Goal: Navigation & Orientation: Find specific page/section

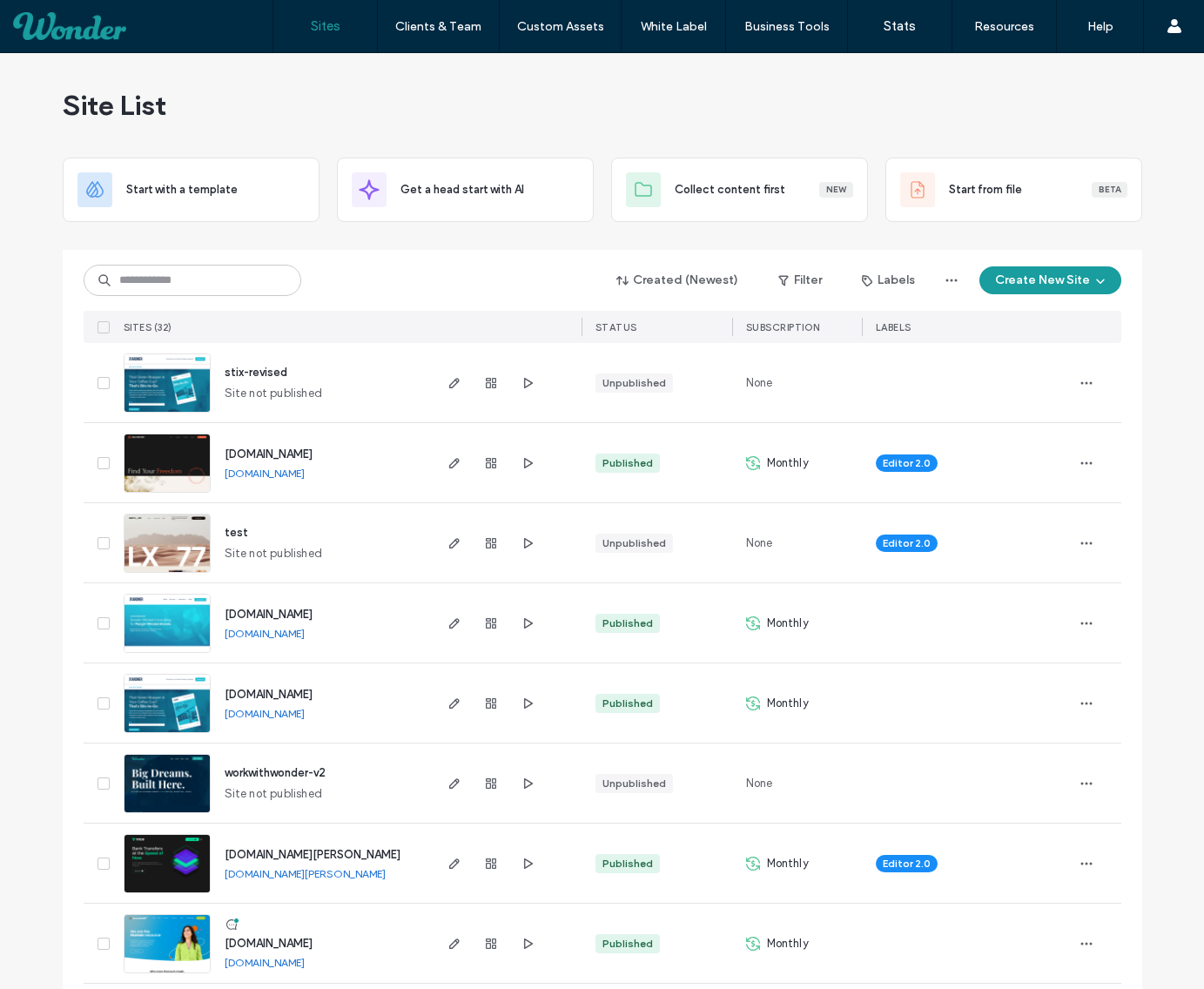
click at [411, 103] on div "Site List" at bounding box center [603, 106] width 1080 height 105
click at [262, 615] on span "[DOMAIN_NAME]" at bounding box center [268, 614] width 88 height 13
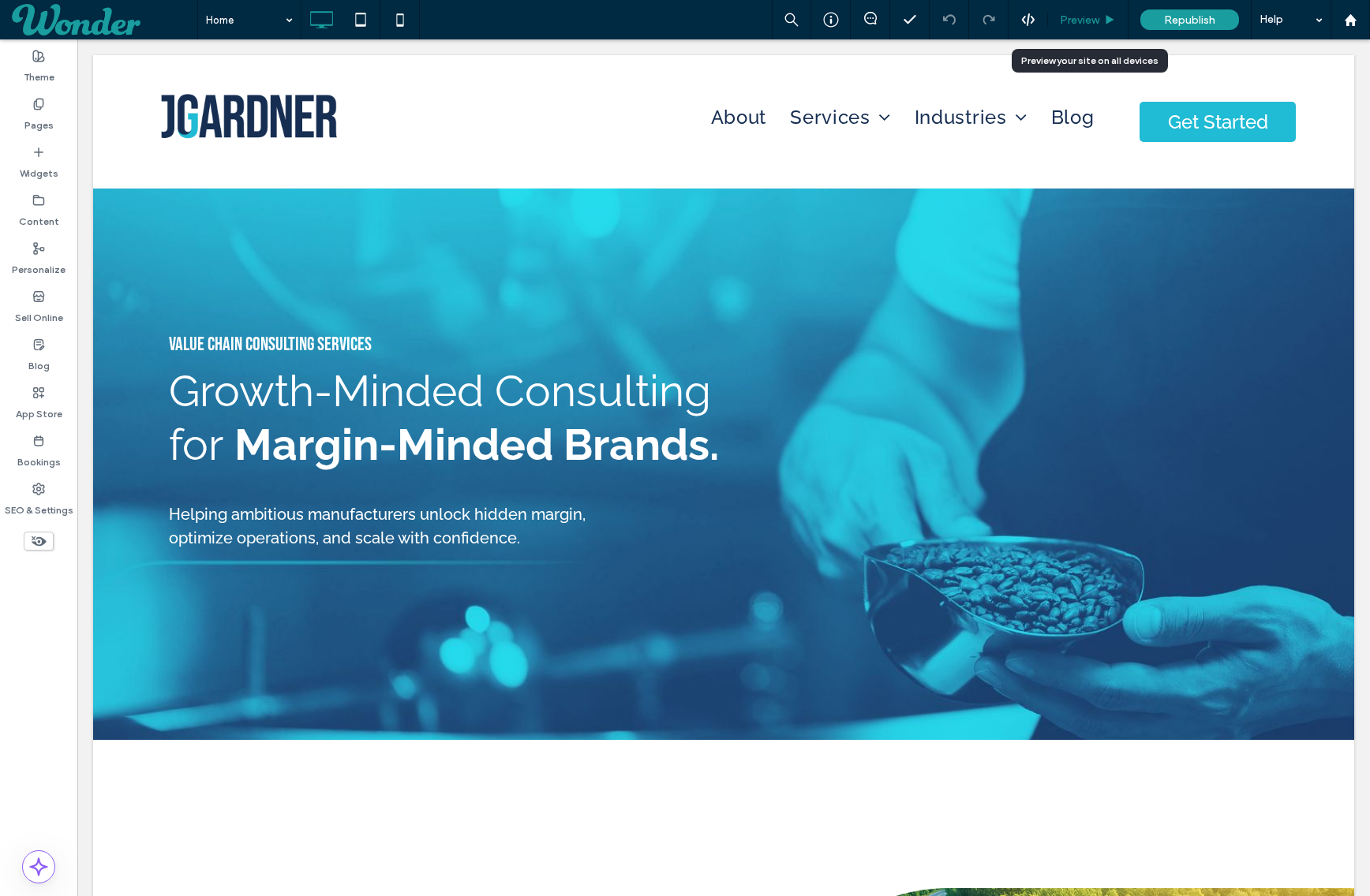
click at [1089, 10] on div "Preview" at bounding box center [1088, 20] width 81 height 40
click at [1084, 22] on span "Preview" at bounding box center [1079, 20] width 40 height 13
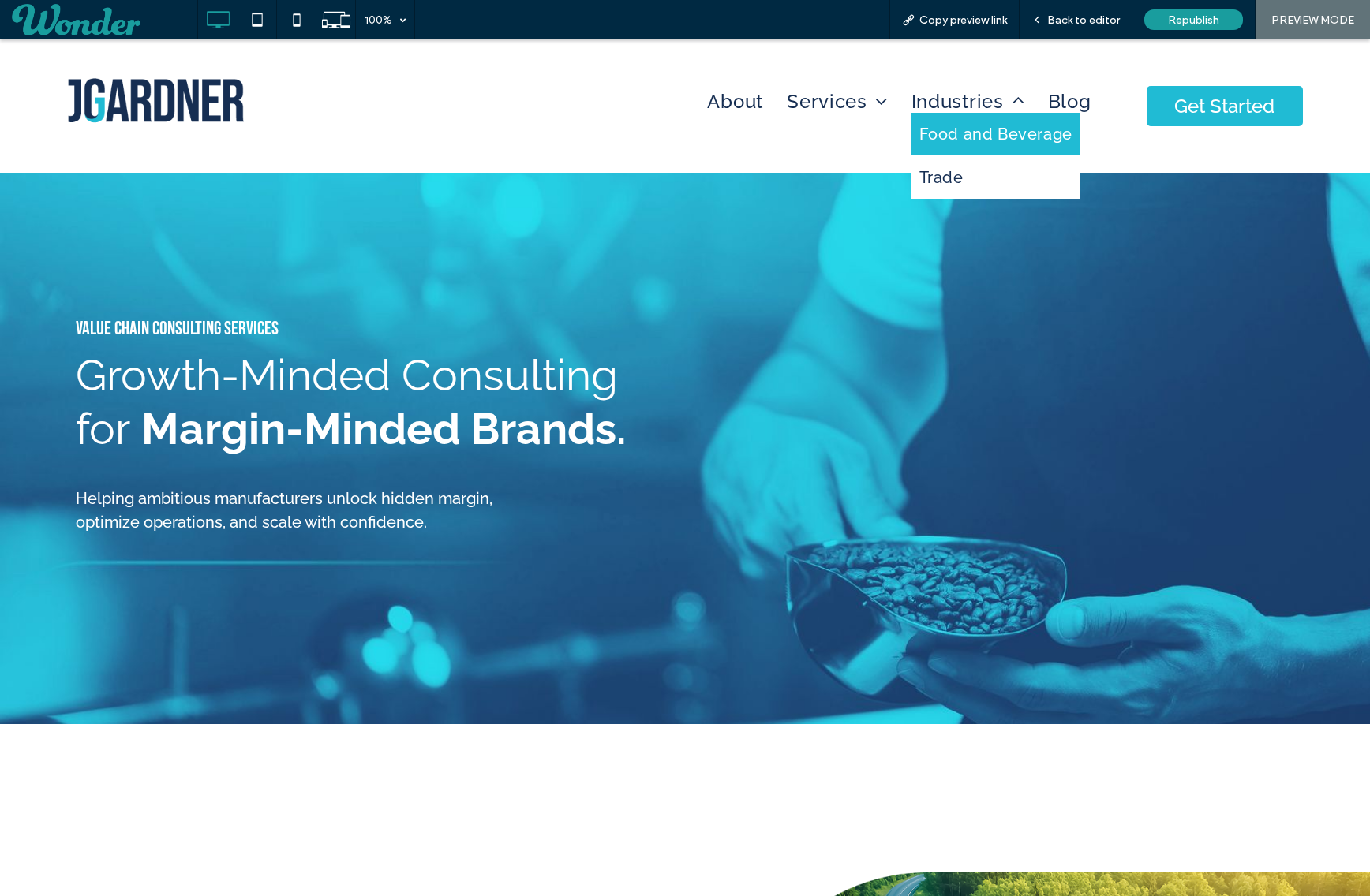
click at [969, 139] on span "Food and Beverage" at bounding box center [995, 134] width 153 height 19
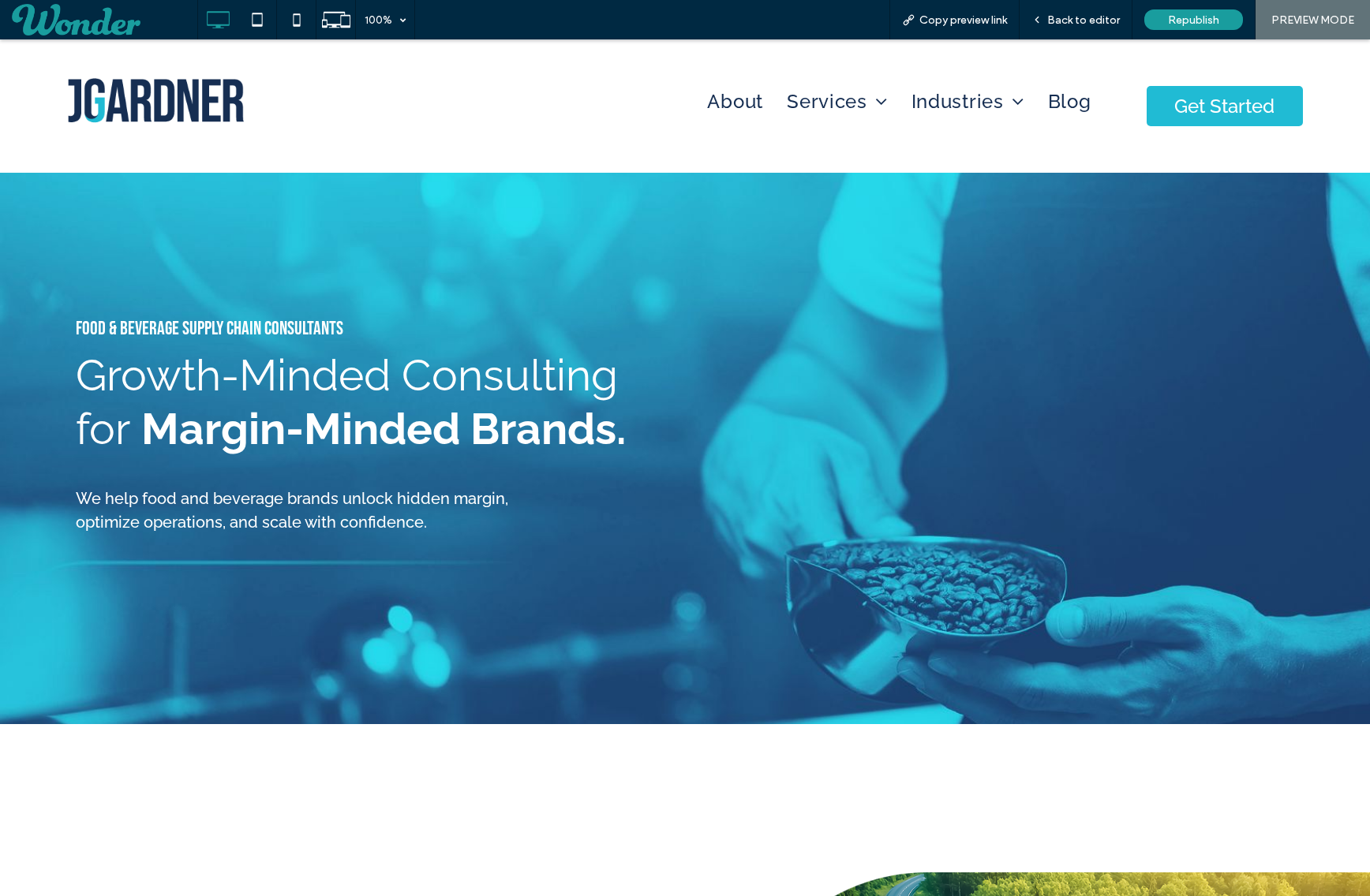
click at [200, 95] on img at bounding box center [156, 102] width 176 height 48
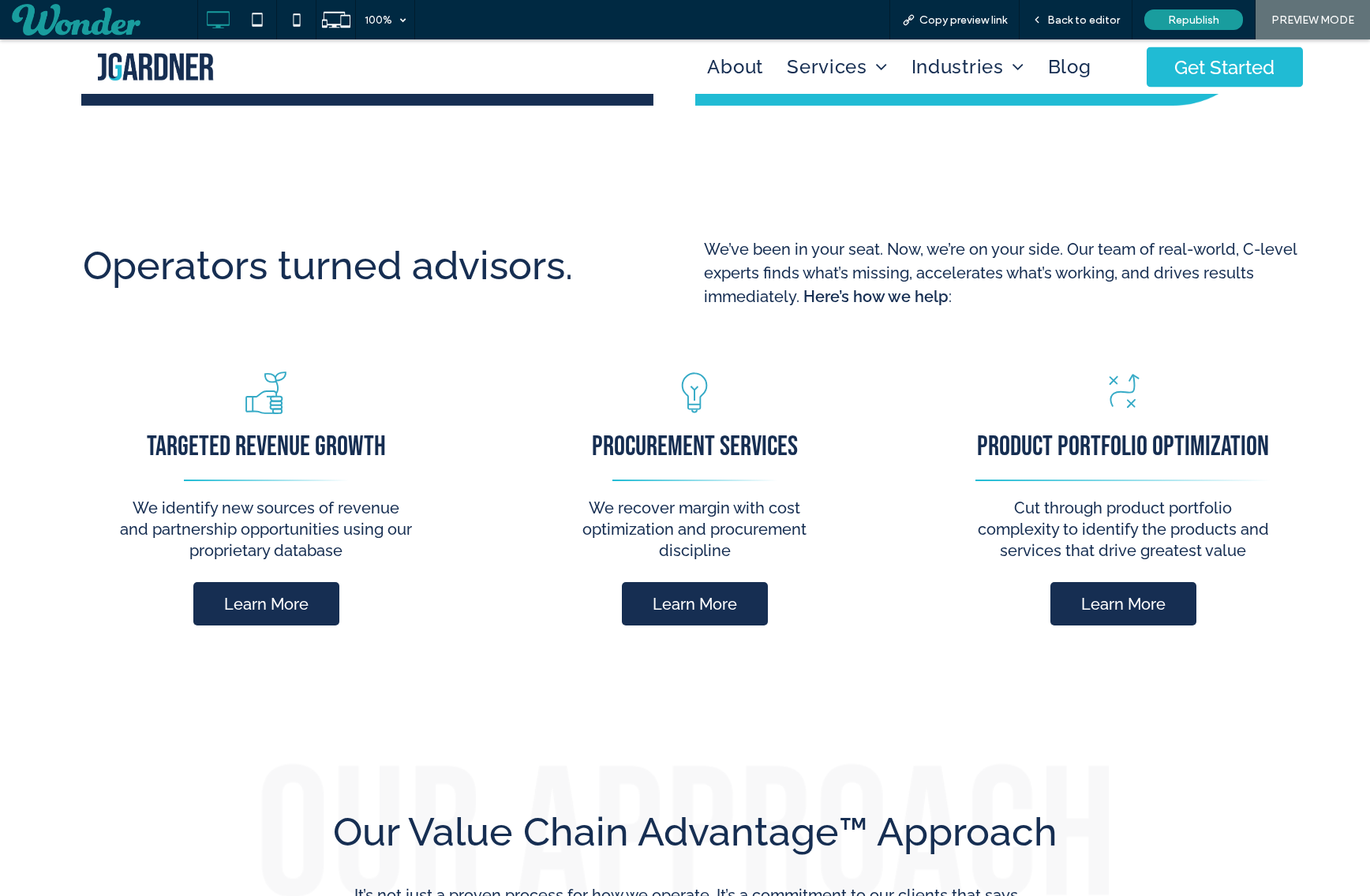
scroll to position [1831, 0]
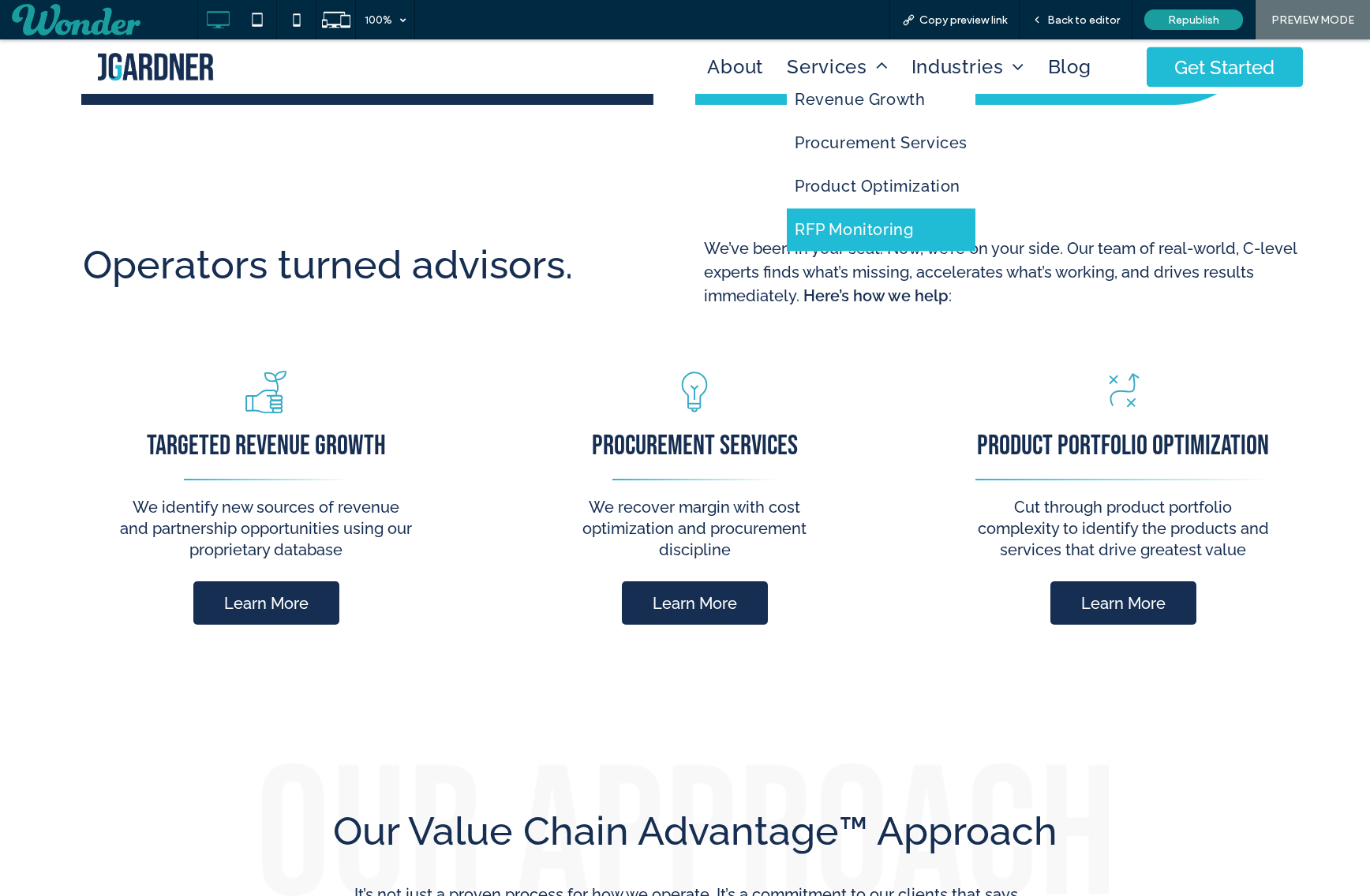
click at [823, 211] on link "RFP Monitoring" at bounding box center [881, 230] width 188 height 43
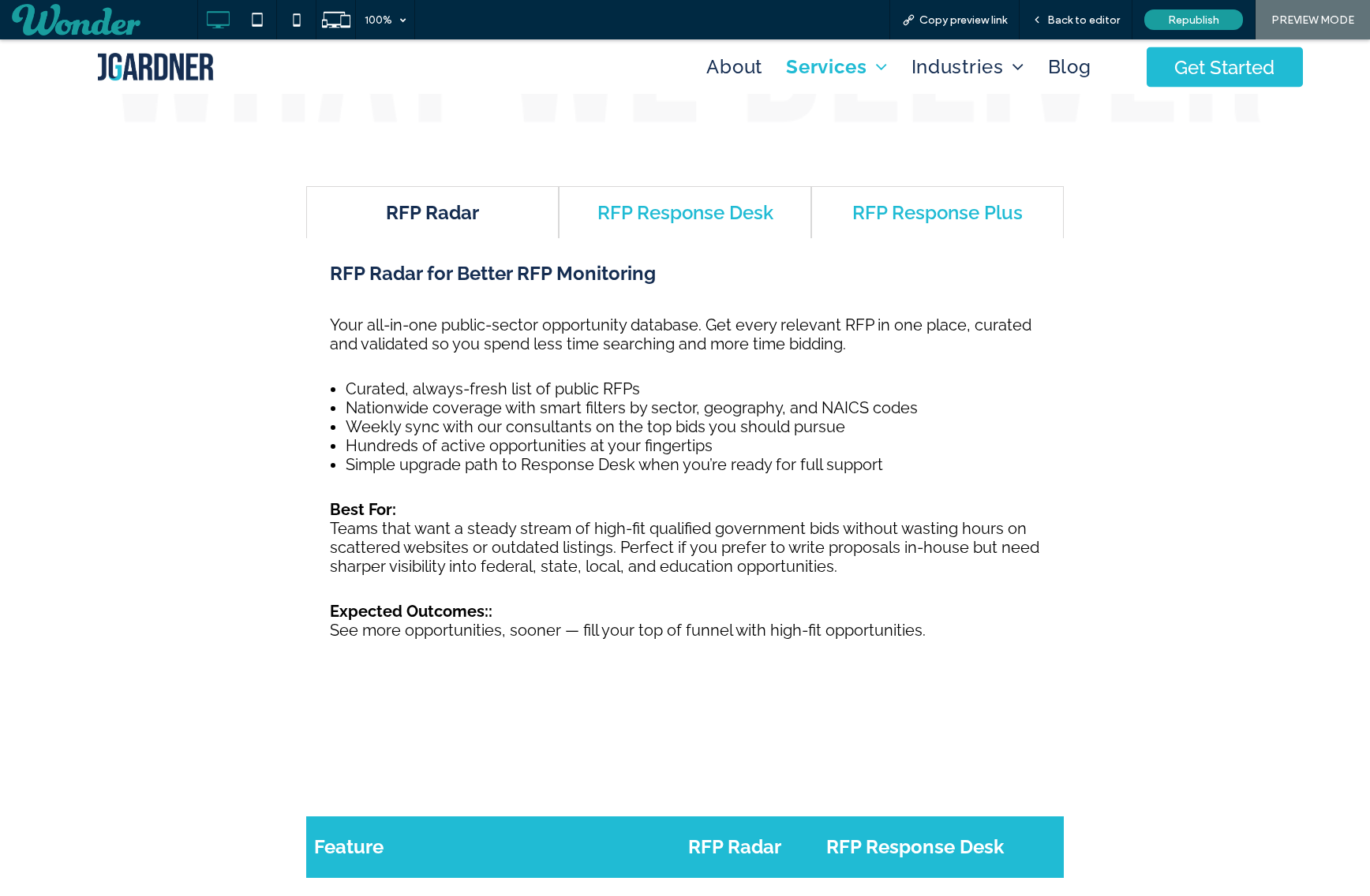
scroll to position [1167, 0]
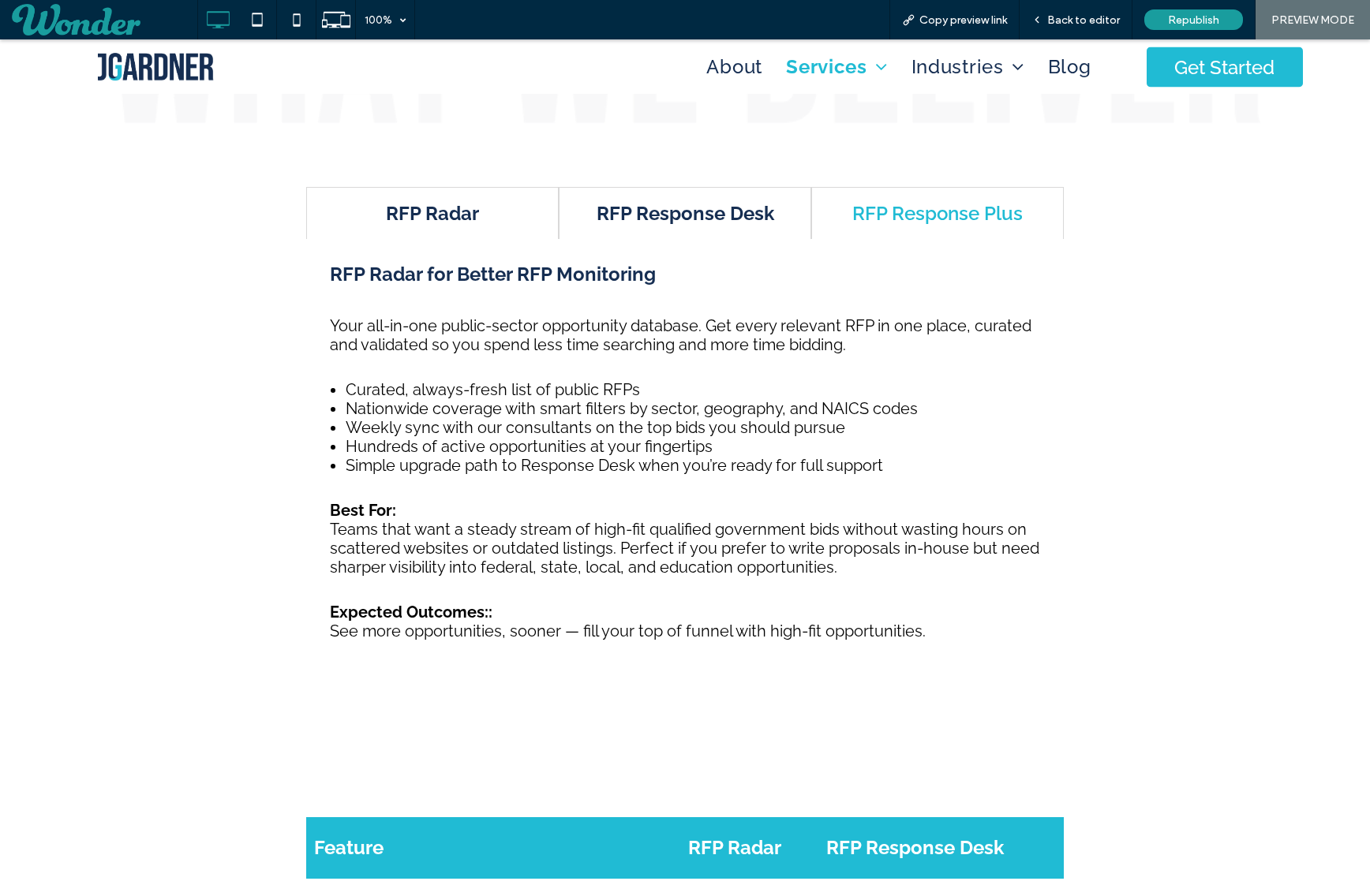
click at [705, 210] on h4 "RFP Response Desk" at bounding box center [684, 213] width 223 height 23
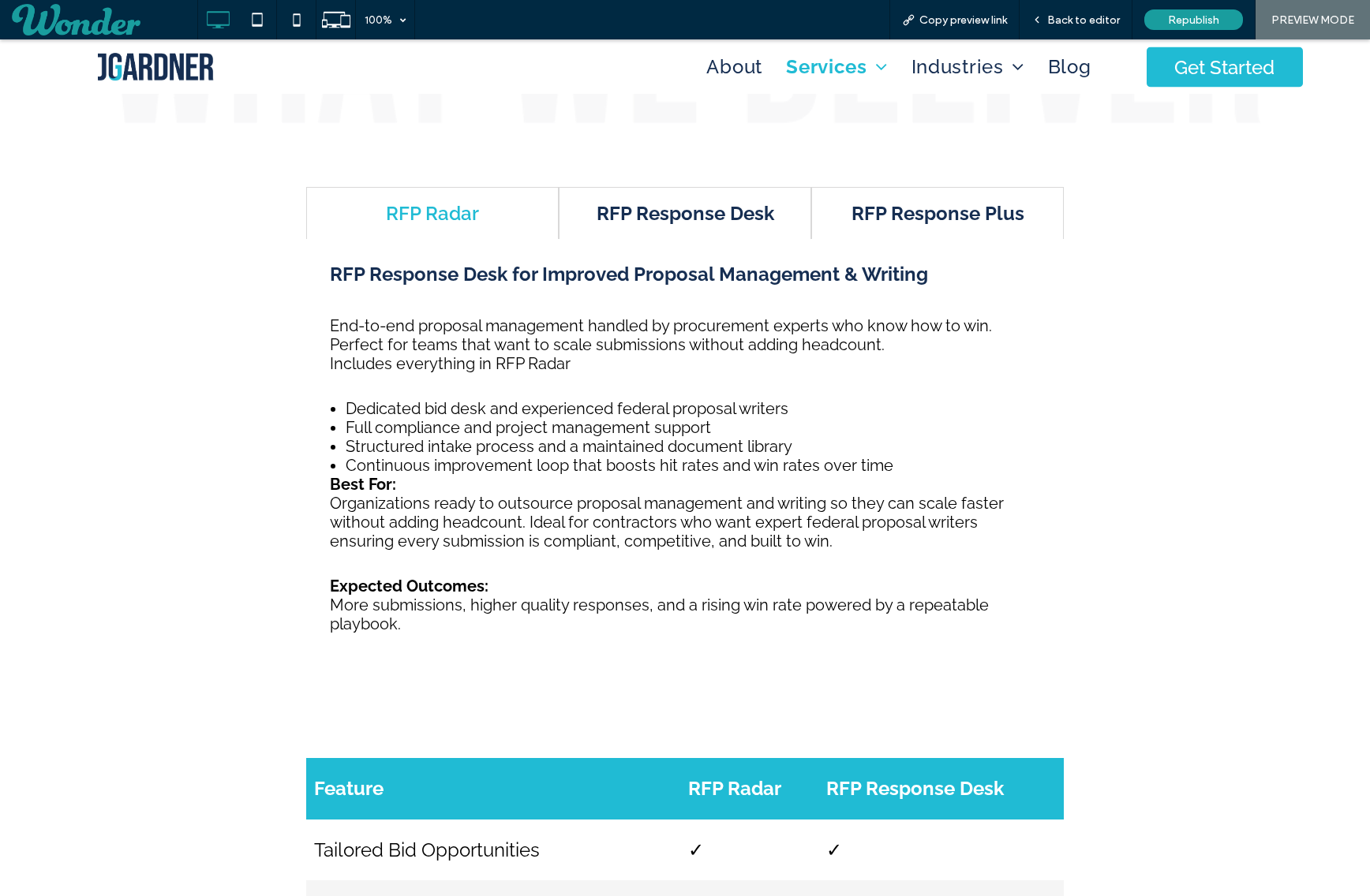
click at [900, 204] on h4 "RFP Response Plus" at bounding box center [937, 213] width 223 height 23
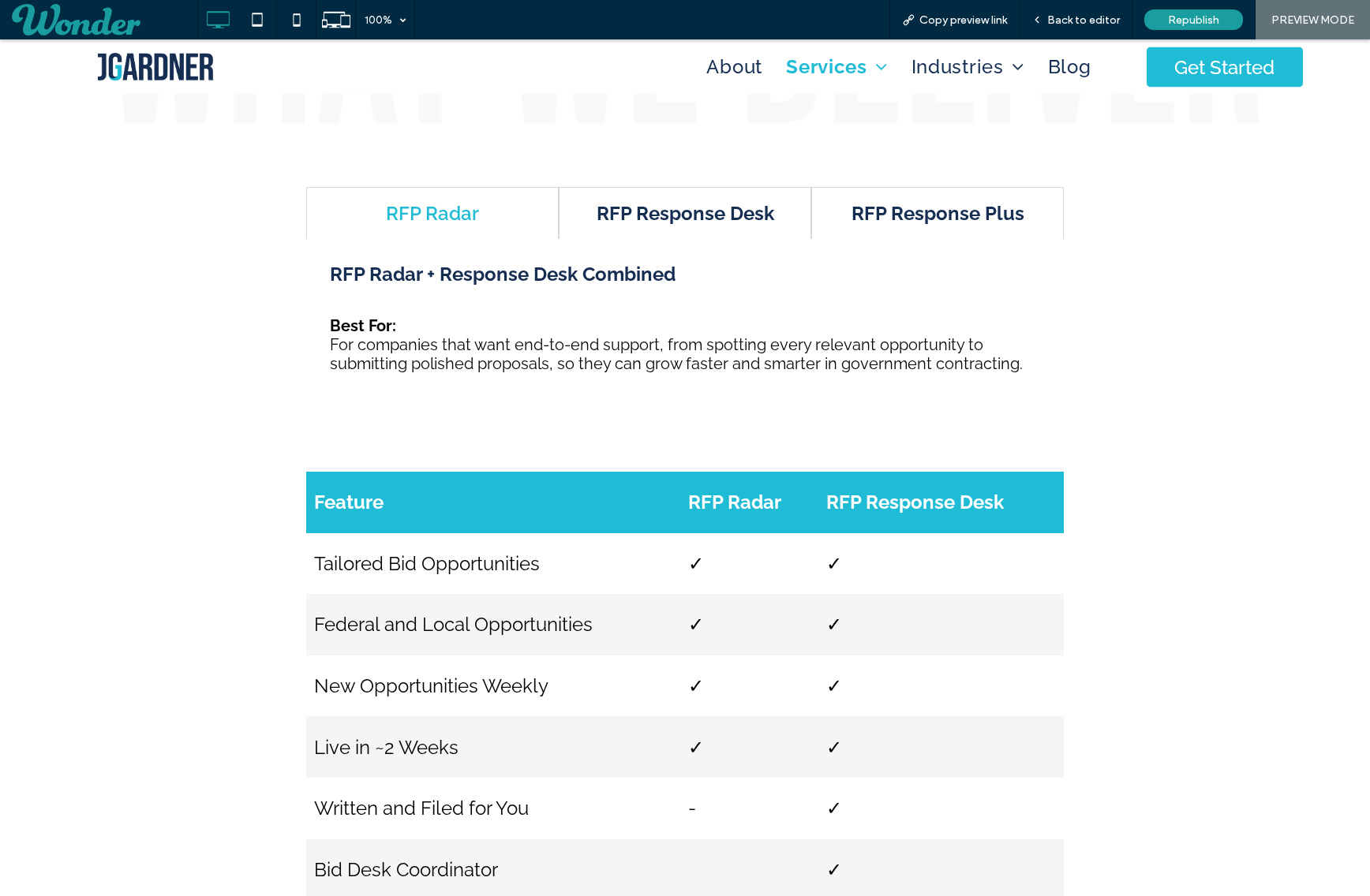
click at [639, 220] on h4 "RFP Response Desk" at bounding box center [684, 213] width 223 height 23
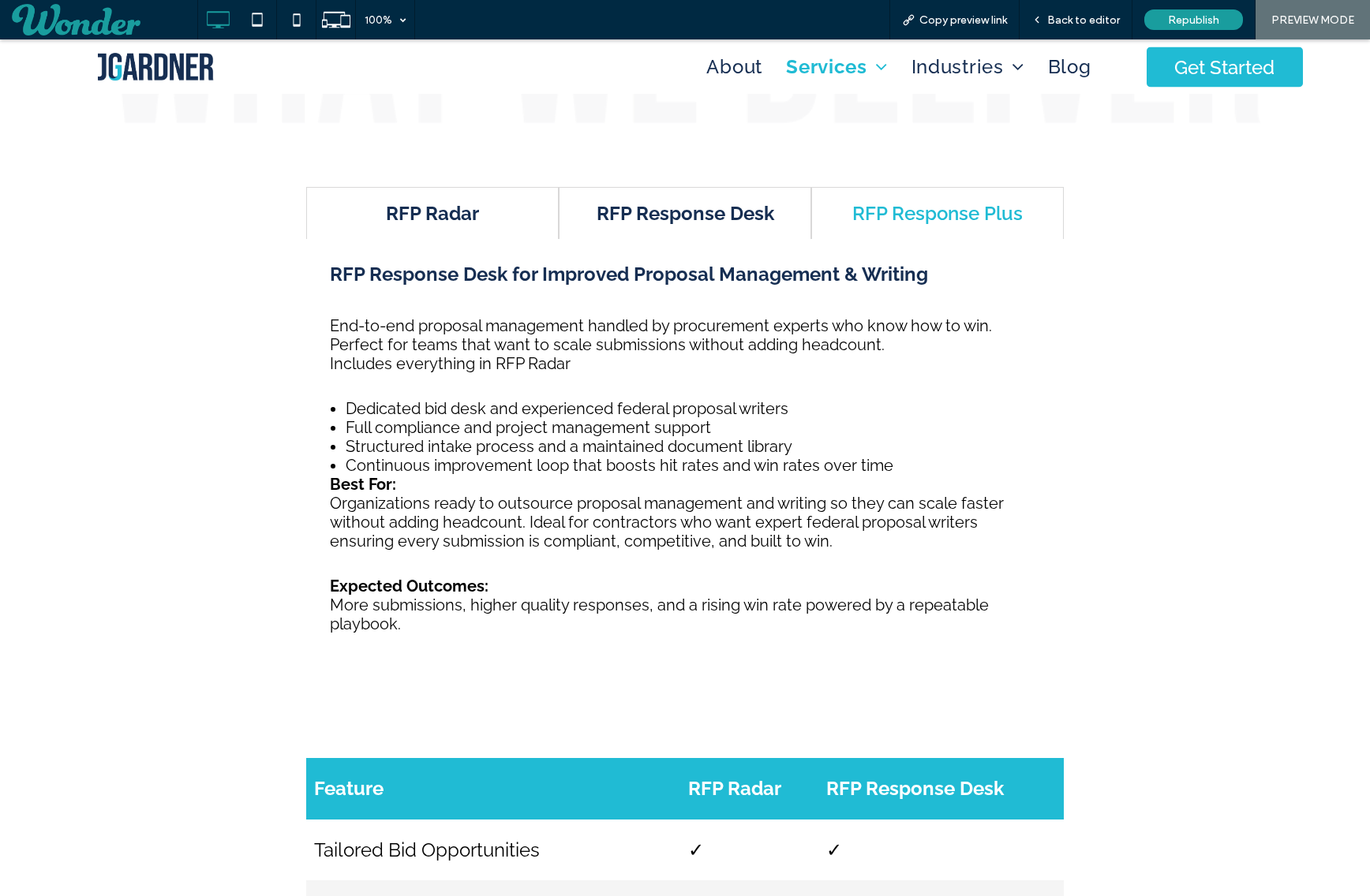
click at [479, 218] on h4 "RFP Radar" at bounding box center [432, 213] width 223 height 23
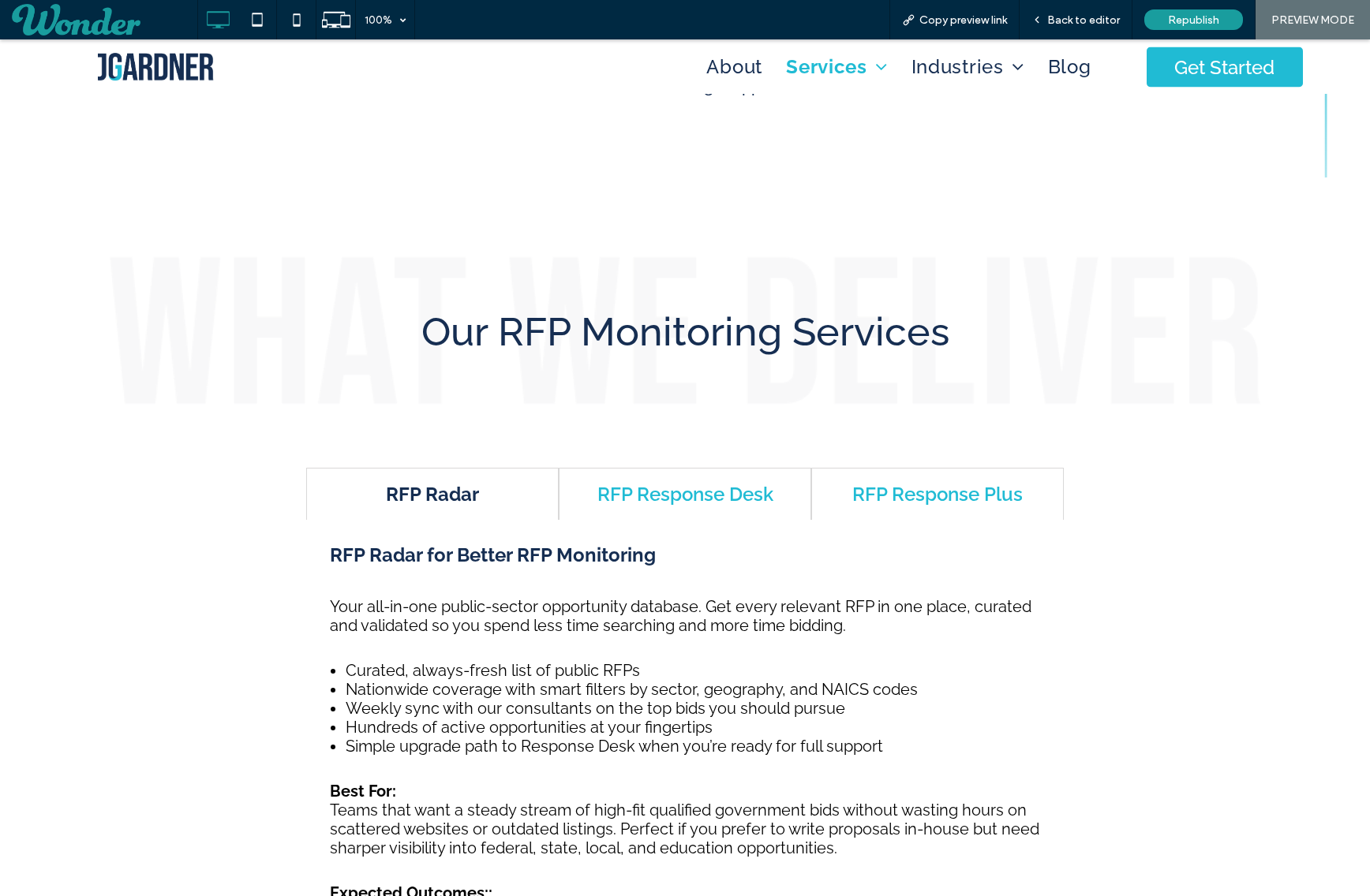
scroll to position [883, 0]
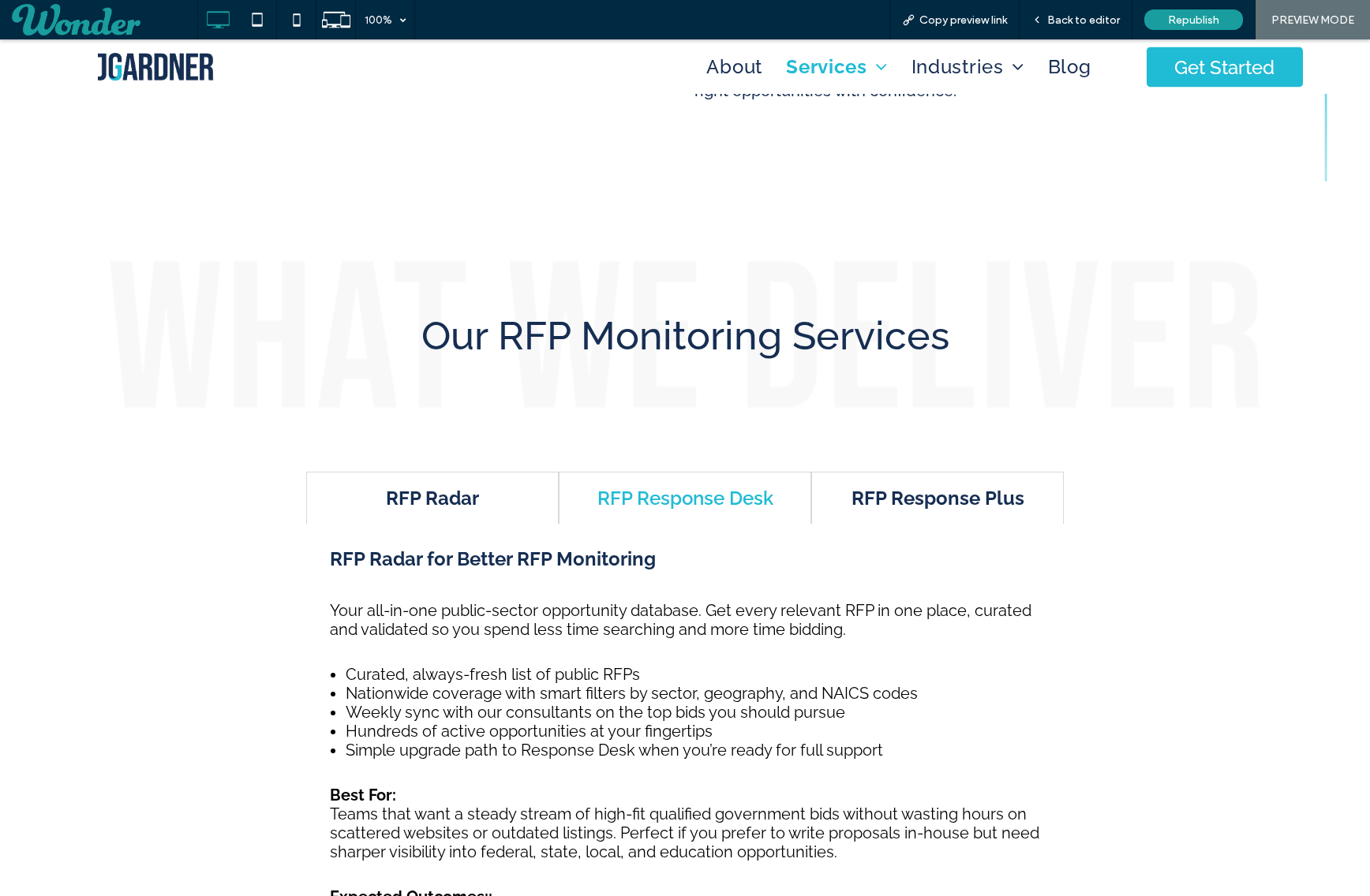
drag, startPoint x: 943, startPoint y: 503, endPoint x: 870, endPoint y: 508, distance: 73.2
click at [943, 503] on h4 "RFP Response Plus" at bounding box center [937, 498] width 223 height 23
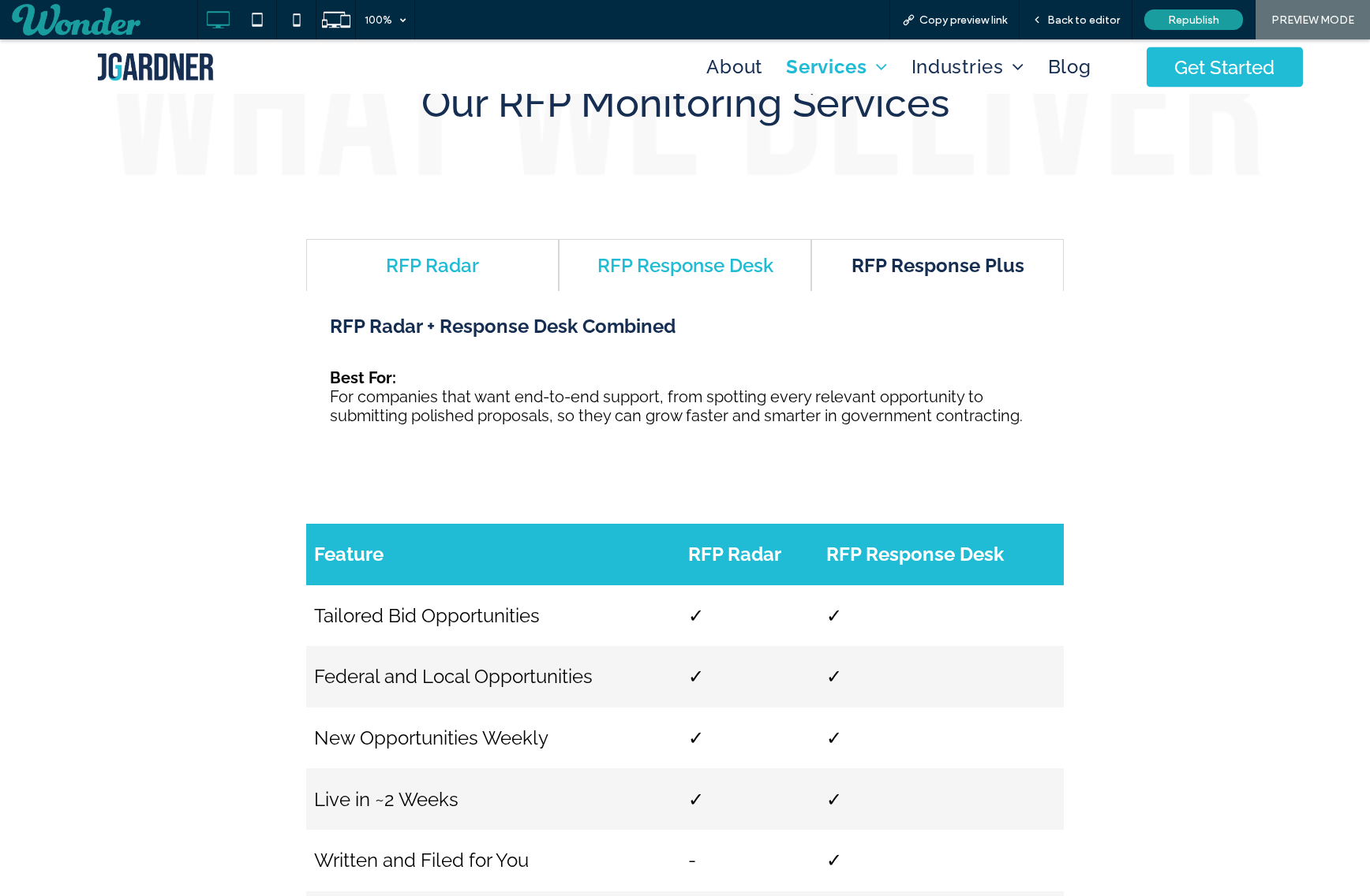
scroll to position [1120, 0]
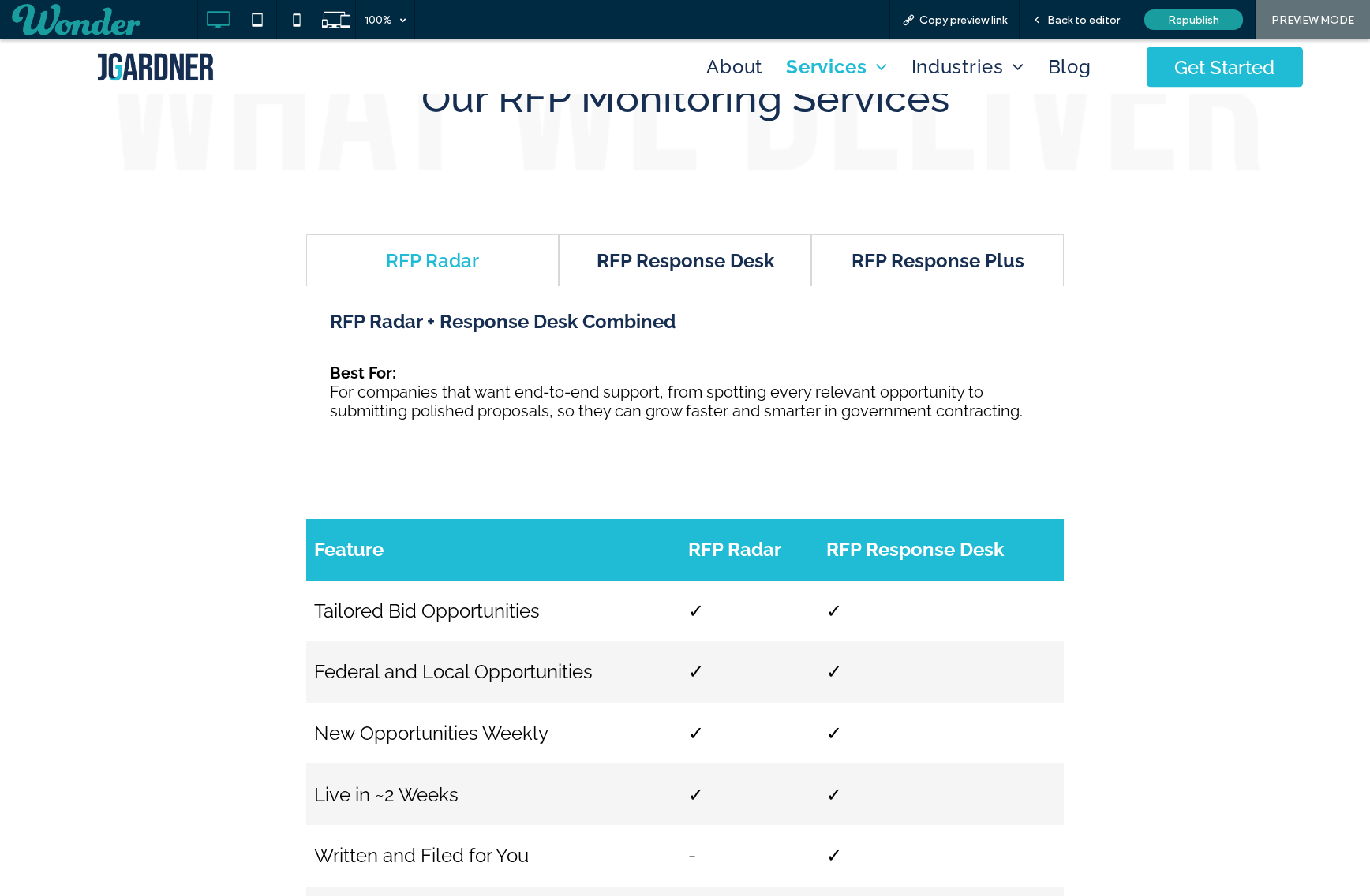
click at [698, 275] on div "RFP Response Desk" at bounding box center [685, 260] width 253 height 52
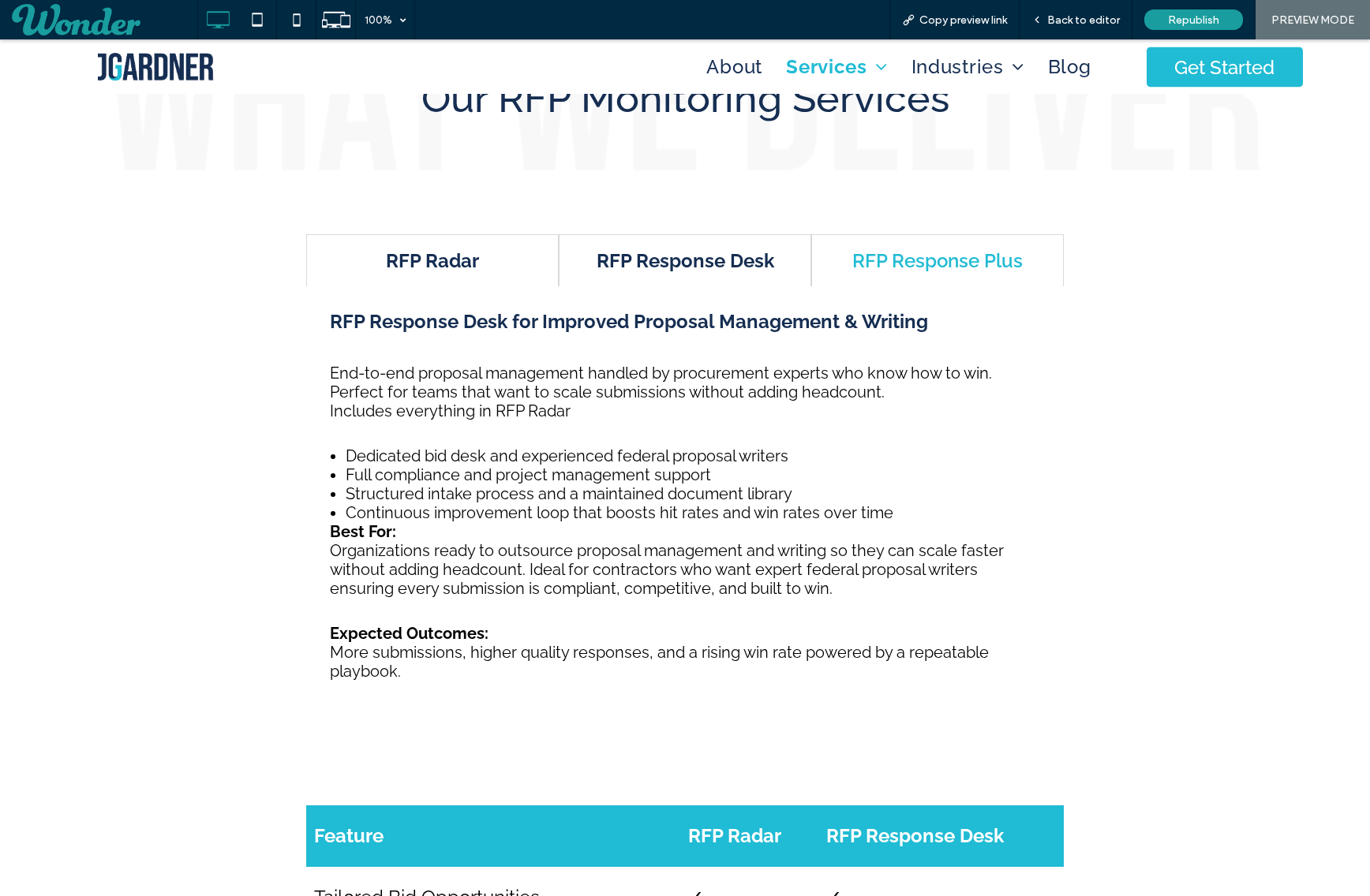
click at [456, 260] on h4 "RFP Radar" at bounding box center [432, 260] width 223 height 23
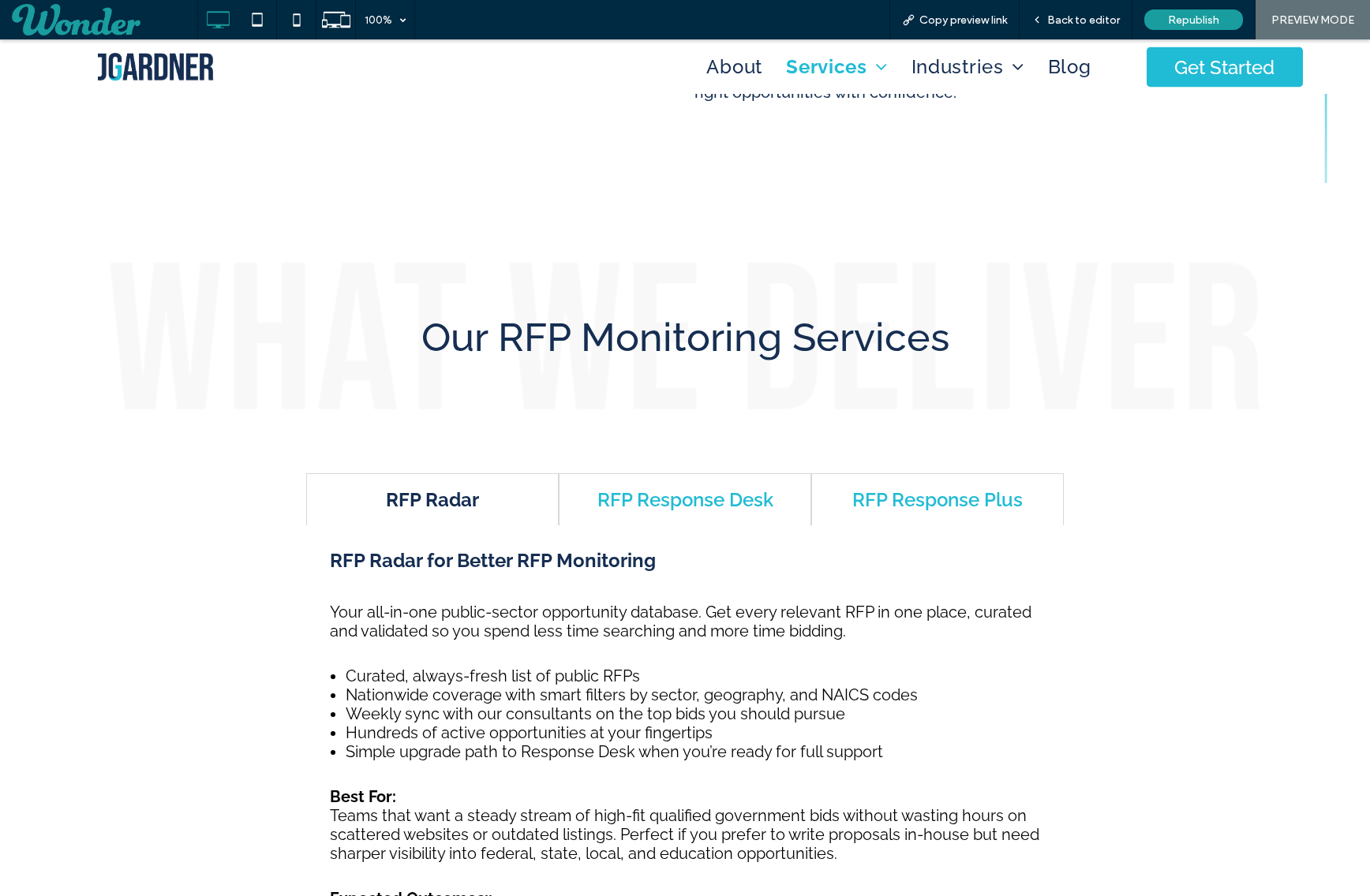
scroll to position [0, 0]
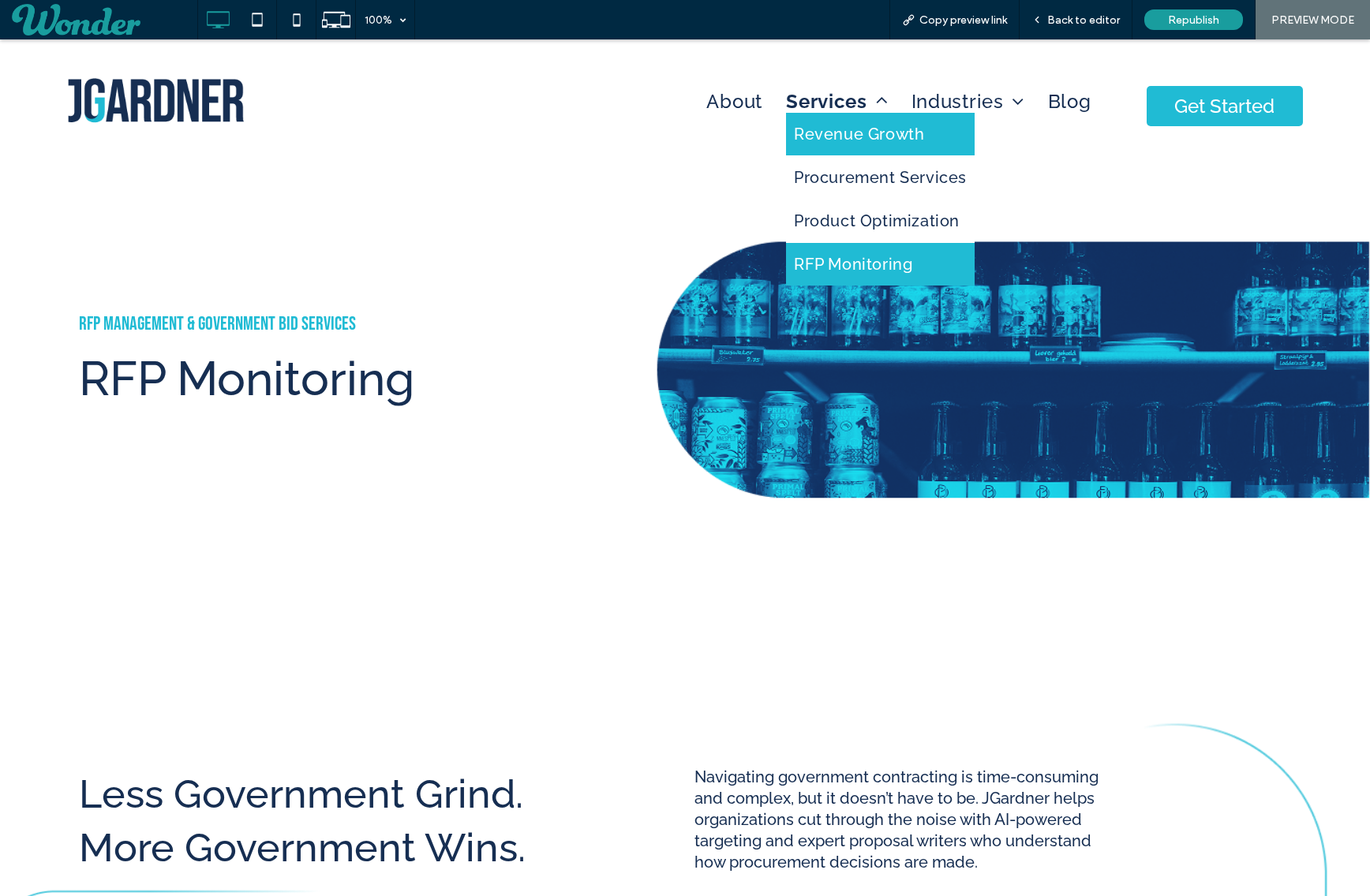
click at [840, 137] on span "Revenue Growth" at bounding box center [858, 134] width 130 height 19
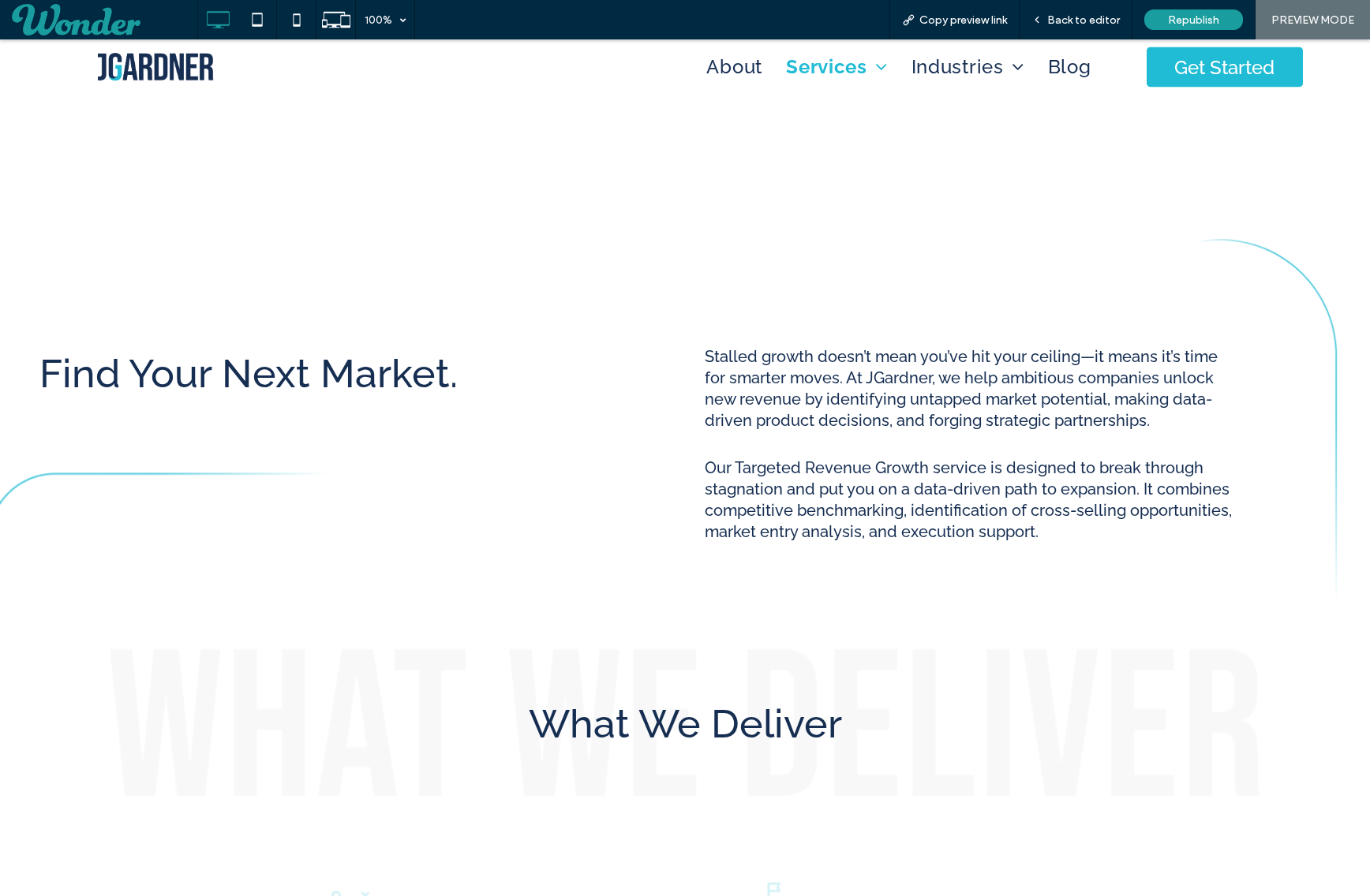
scroll to position [480, 0]
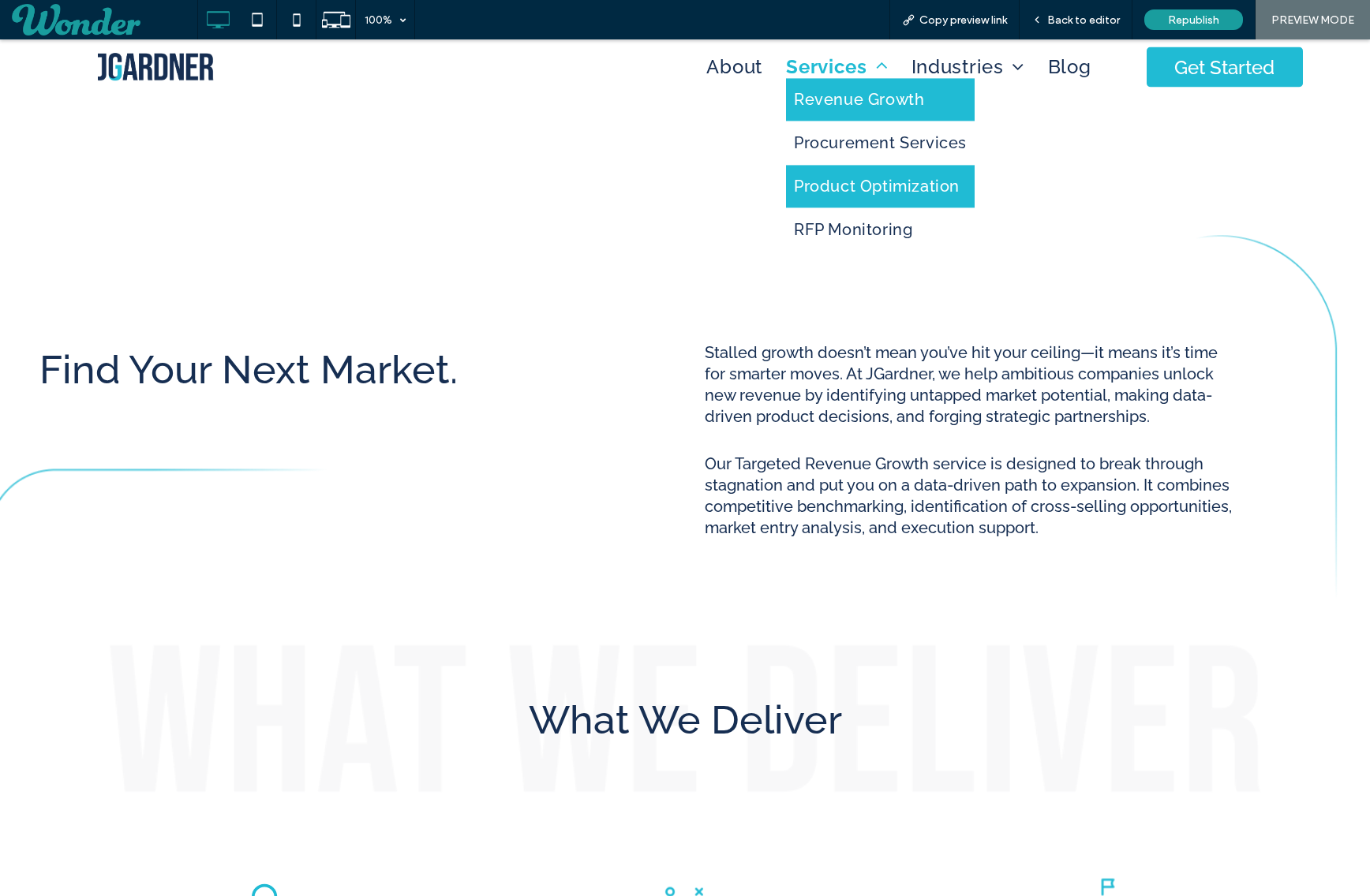
drag, startPoint x: 836, startPoint y: 175, endPoint x: 823, endPoint y: 226, distance: 52.6
click at [836, 175] on link "Product Optimization" at bounding box center [881, 186] width 188 height 43
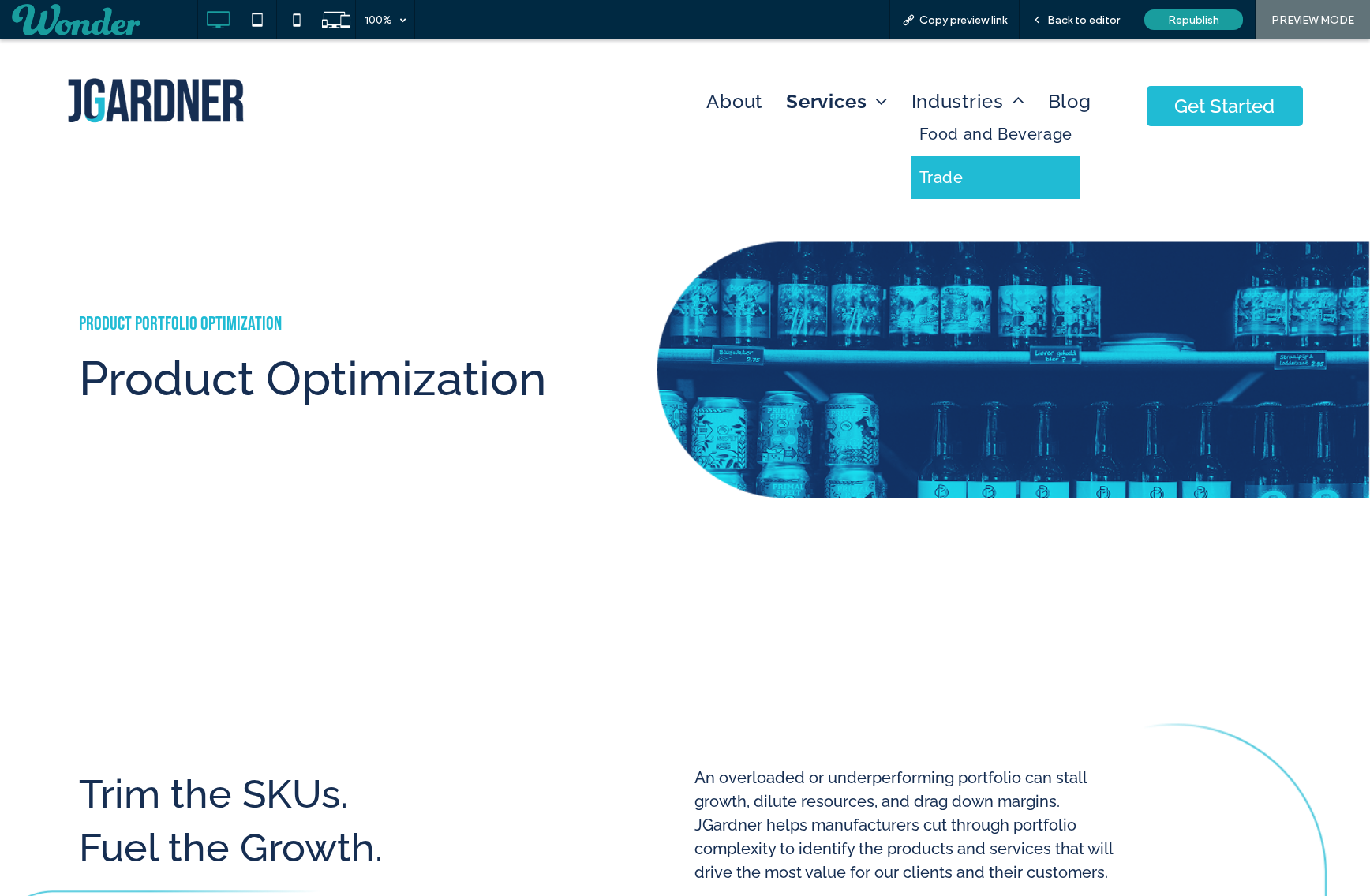
click at [955, 159] on link "Trade" at bounding box center [995, 177] width 169 height 43
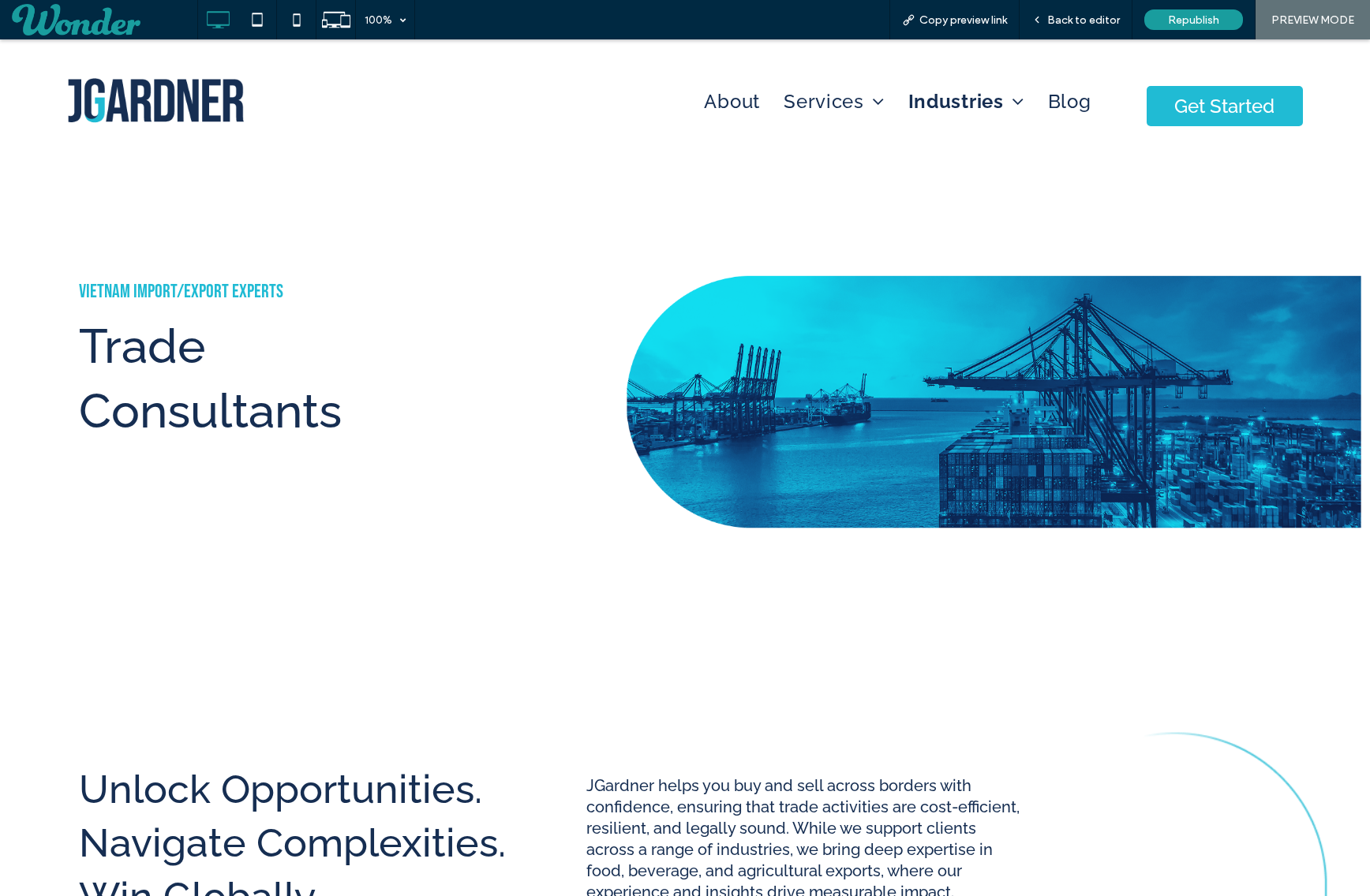
click at [526, 180] on div "Vietnam Import/export experts Trade Consultants Click To Paste Click To Paste R…" at bounding box center [685, 366] width 1370 height 655
click at [137, 97] on img at bounding box center [156, 102] width 176 height 48
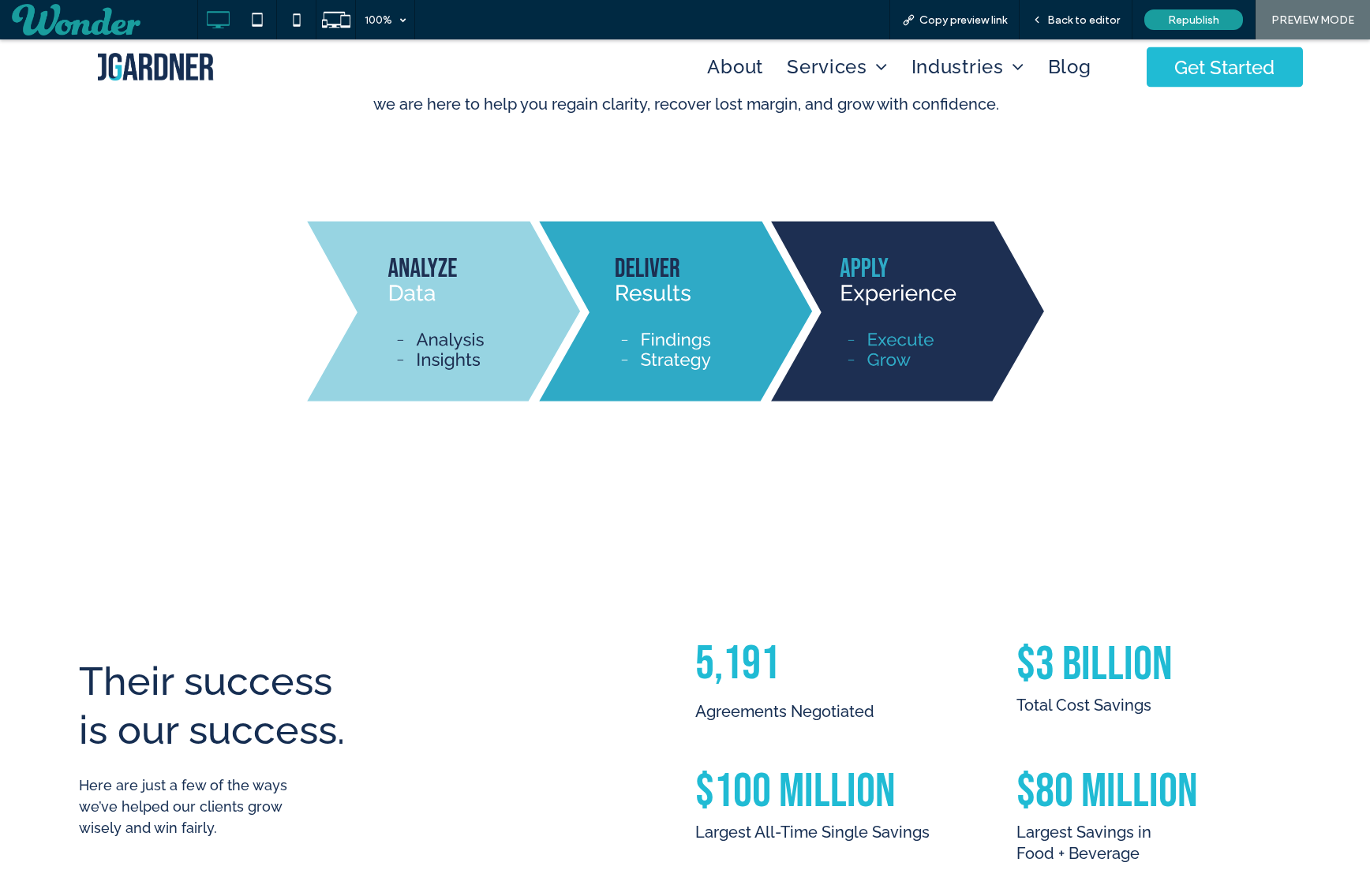
scroll to position [2614, 0]
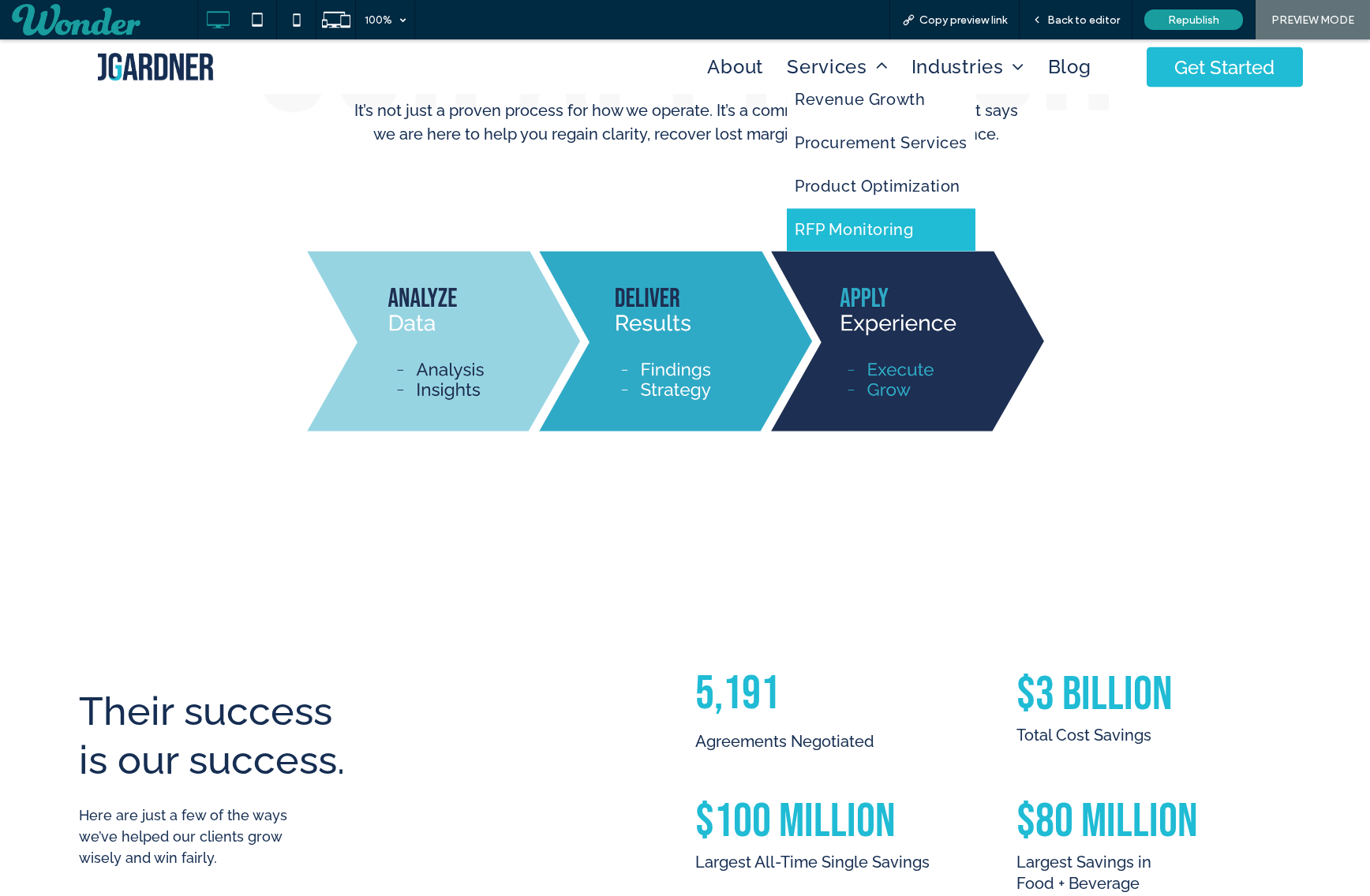
drag, startPoint x: 817, startPoint y: 228, endPoint x: 751, endPoint y: 315, distance: 109.2
click at [817, 228] on span "RFP Monitoring" at bounding box center [853, 230] width 118 height 19
